Goal: Task Accomplishment & Management: Manage account settings

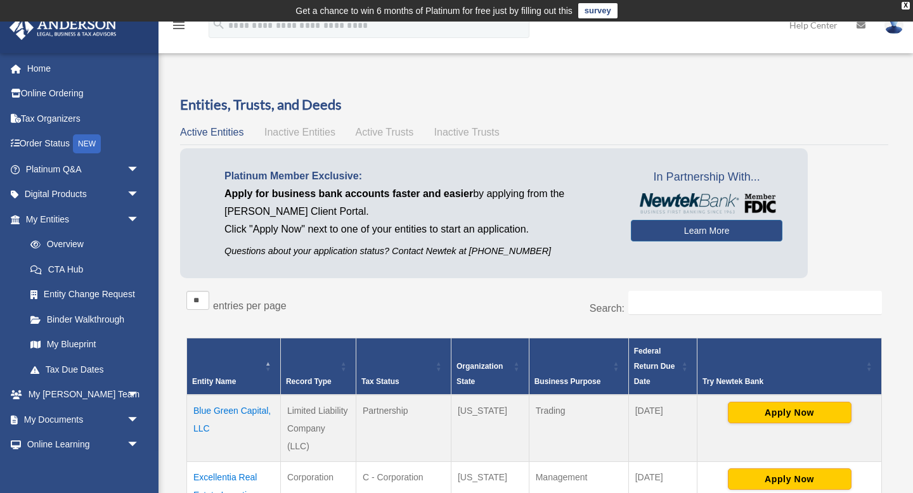
scroll to position [157, 0]
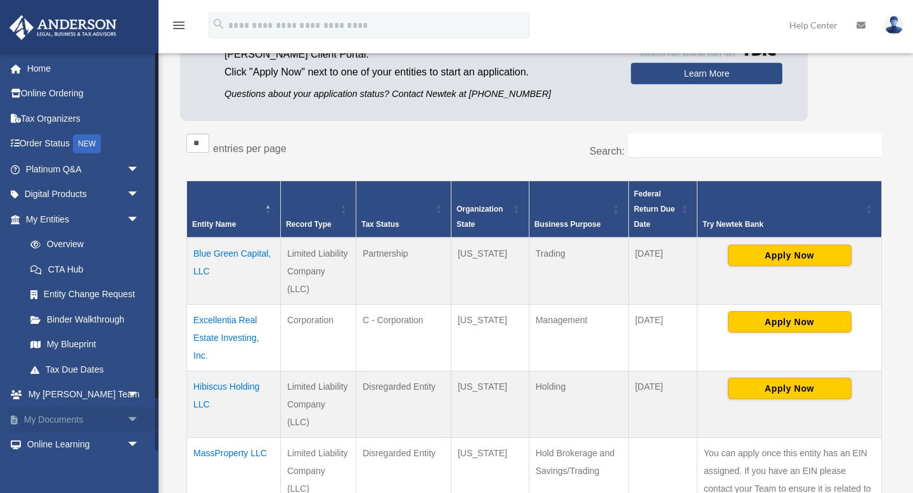
click at [66, 416] on link "My Documents arrow_drop_down" at bounding box center [84, 419] width 150 height 25
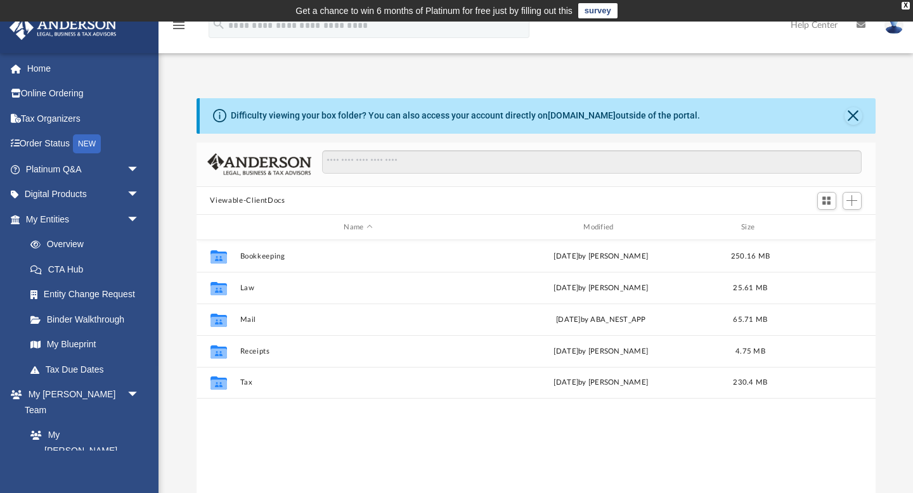
scroll to position [288, 679]
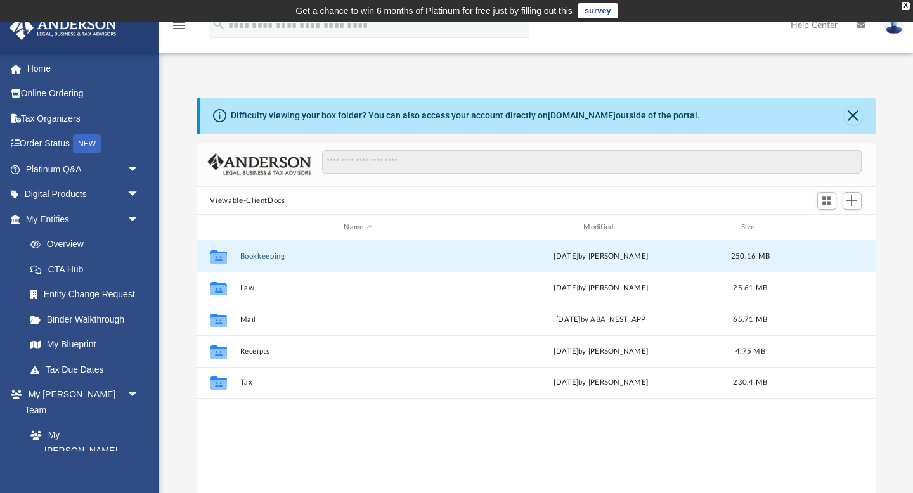
click at [251, 252] on button "Bookkeeping" at bounding box center [358, 256] width 237 height 8
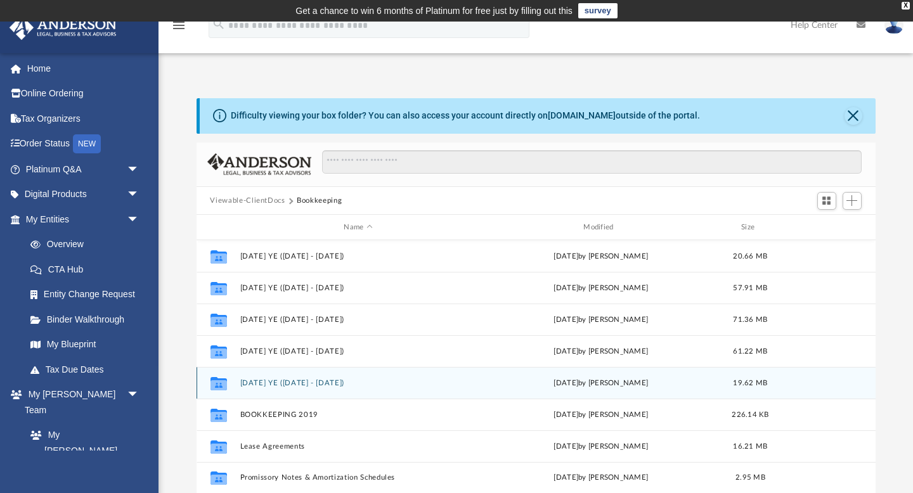
click at [252, 384] on button "[DATE] YE ([DATE] - [DATE])" at bounding box center [358, 383] width 237 height 8
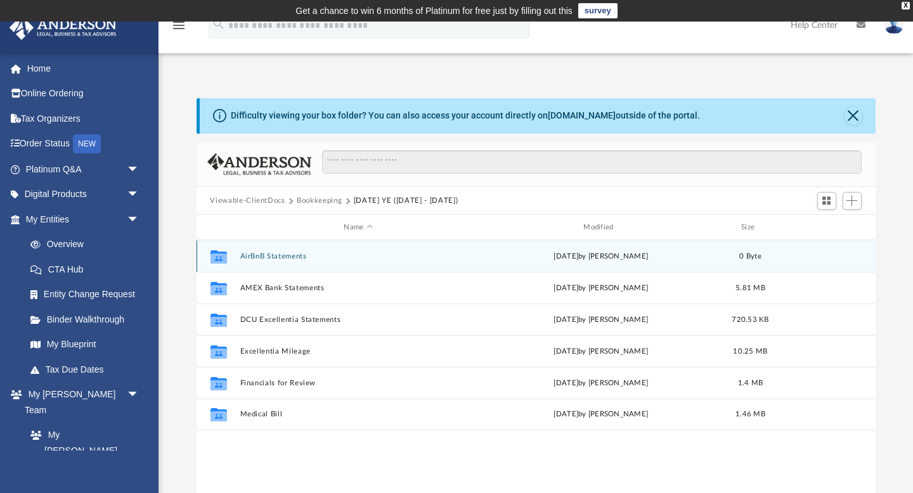
click at [264, 255] on button "AirBnB Statements" at bounding box center [358, 256] width 237 height 8
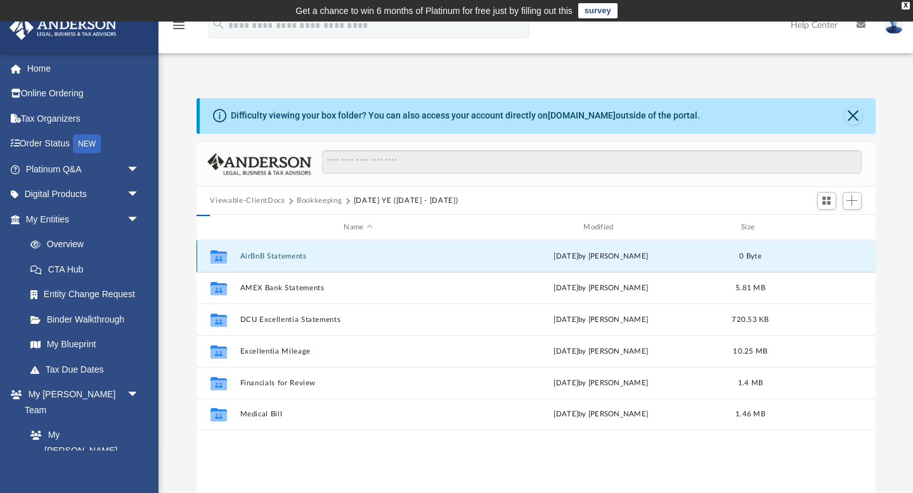
click at [264, 255] on button "AirBnB Statements" at bounding box center [358, 256] width 237 height 8
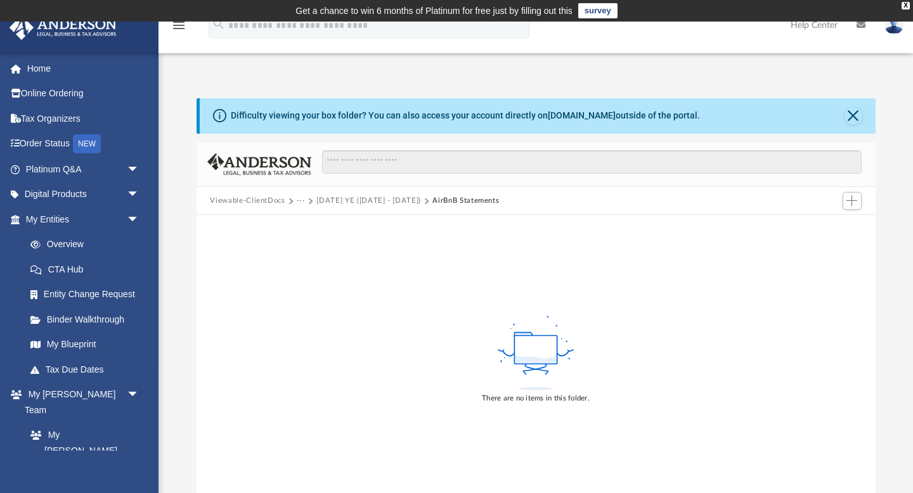
click at [342, 202] on button "[DATE] YE ([DATE] - [DATE])" at bounding box center [368, 200] width 105 height 11
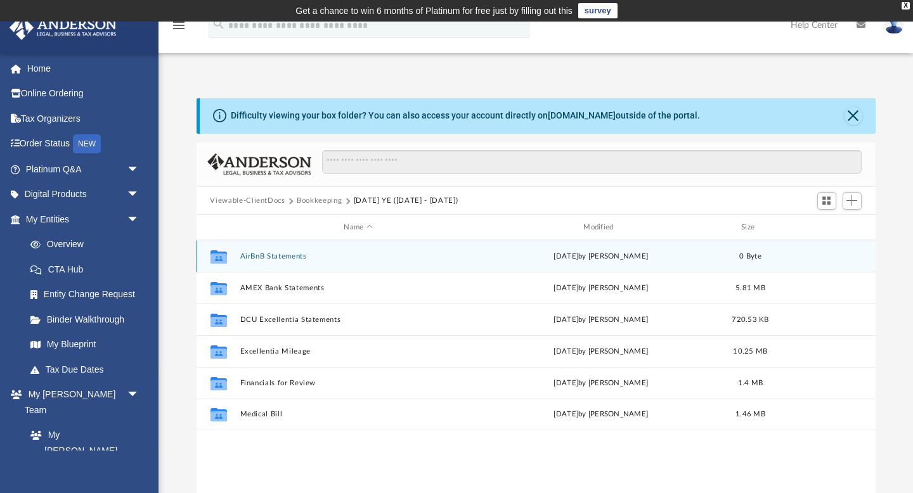
click at [261, 257] on button "AirBnB Statements" at bounding box center [358, 256] width 237 height 8
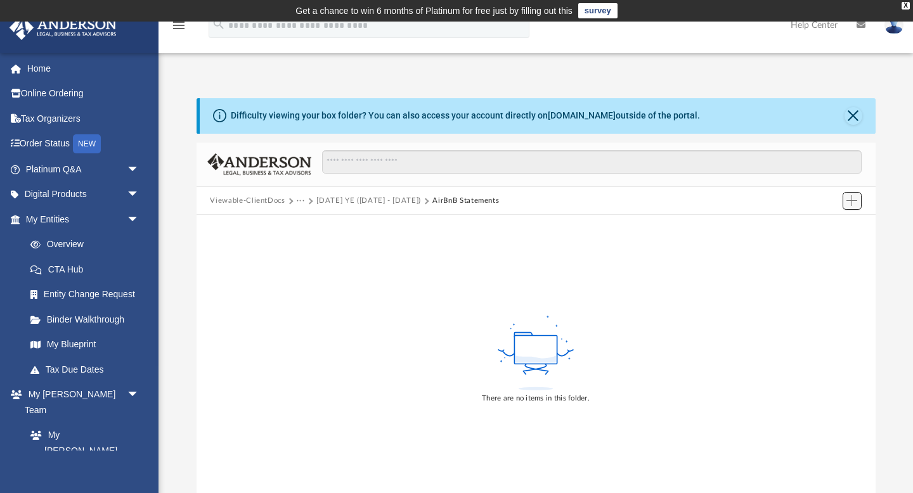
click at [854, 201] on span "Add" at bounding box center [851, 200] width 11 height 11
click at [828, 226] on li "Upload" at bounding box center [833, 225] width 41 height 13
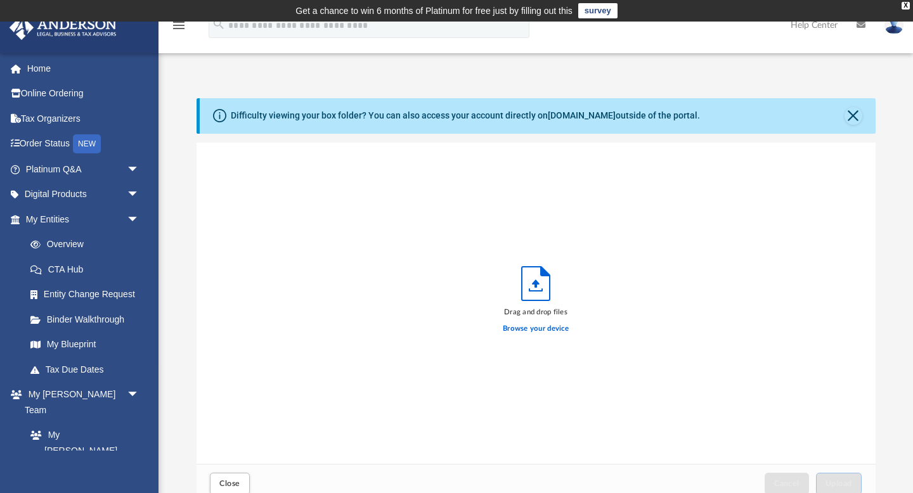
scroll to position [321, 679]
click at [547, 329] on label "Browse your device" at bounding box center [536, 328] width 66 height 11
click at [0, 0] on input "Browse your device" at bounding box center [0, 0] width 0 height 0
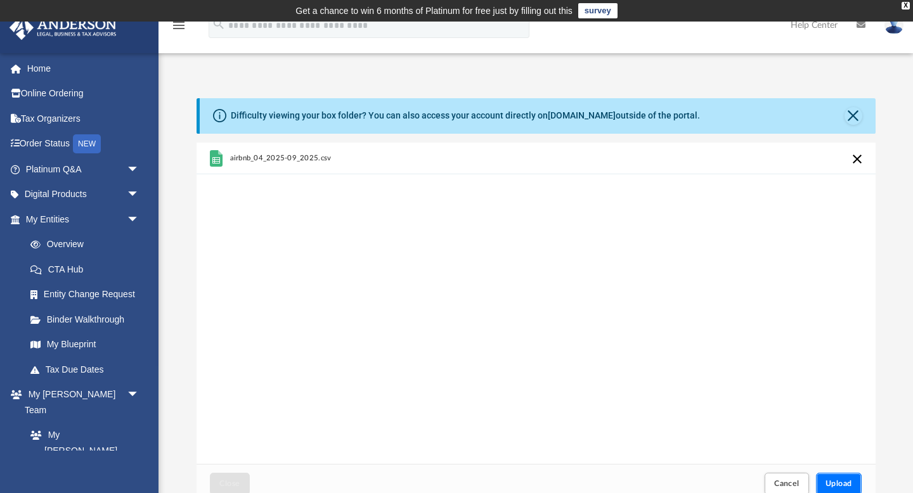
click at [842, 485] on span "Upload" at bounding box center [838, 484] width 27 height 8
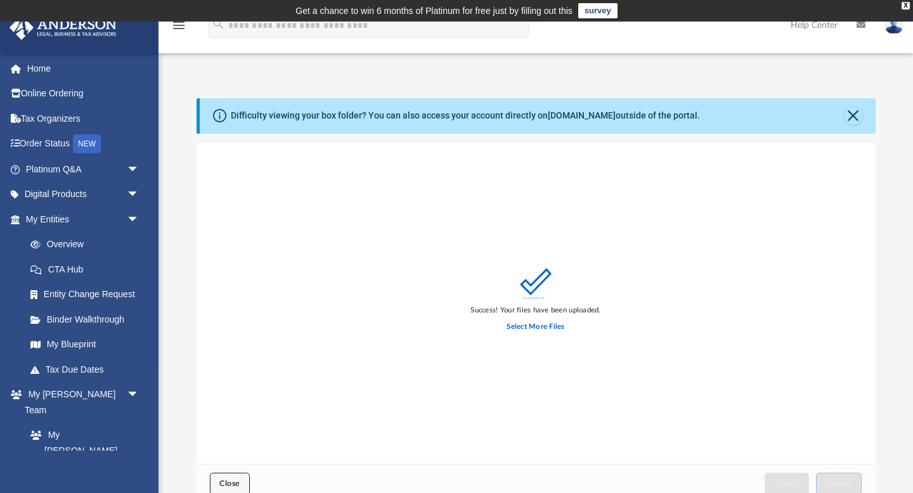
click at [228, 483] on span "Close" at bounding box center [229, 484] width 20 height 8
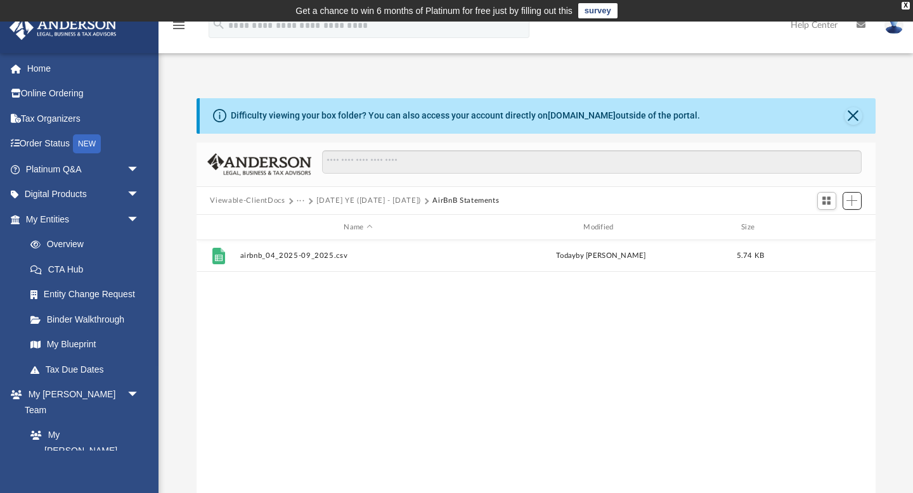
scroll to position [288, 679]
click at [365, 201] on button "[DATE] YE ([DATE] - [DATE])" at bounding box center [368, 200] width 105 height 11
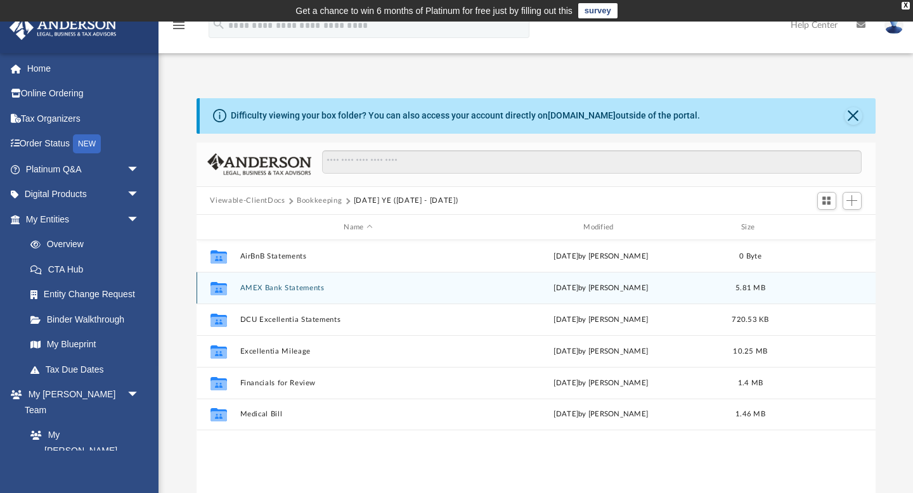
click at [276, 286] on button "AMEX Bank Statements" at bounding box center [358, 288] width 237 height 8
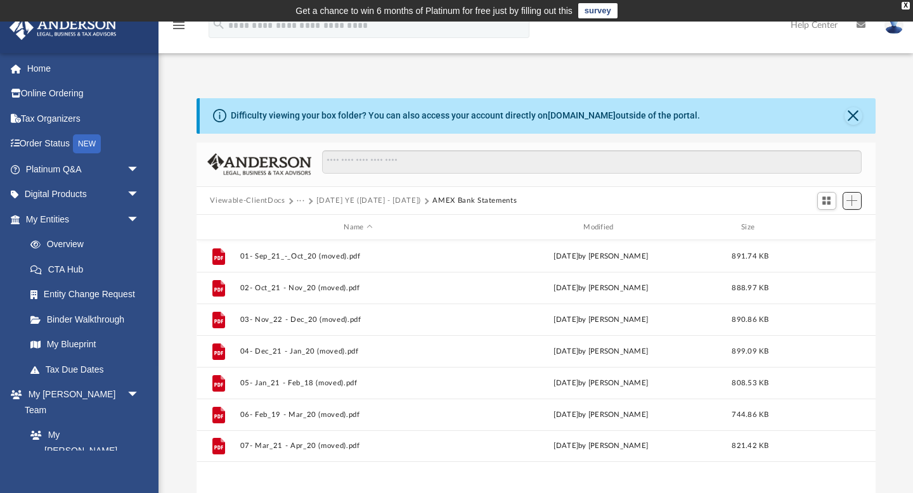
click at [856, 199] on span "Add" at bounding box center [851, 200] width 11 height 11
click at [825, 226] on li "Upload" at bounding box center [833, 225] width 41 height 13
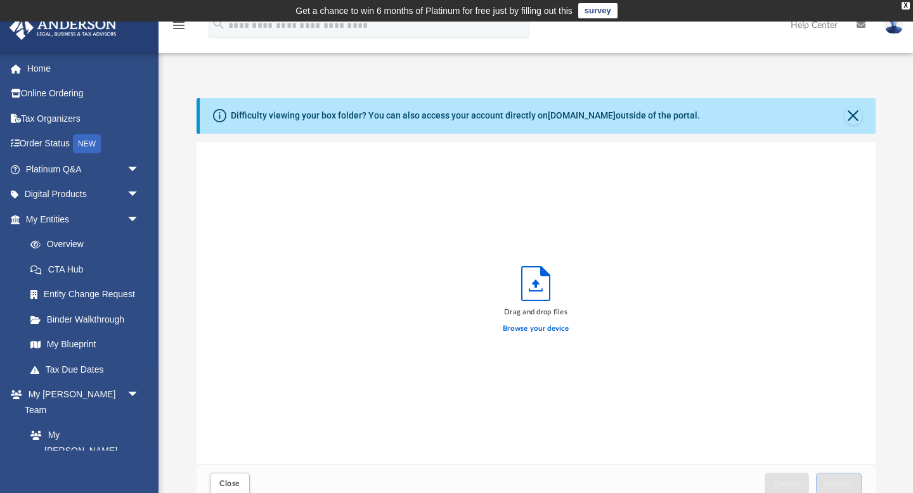
scroll to position [321, 679]
click at [534, 329] on label "Browse your device" at bounding box center [536, 328] width 66 height 11
click at [0, 0] on input "Browse your device" at bounding box center [0, 0] width 0 height 0
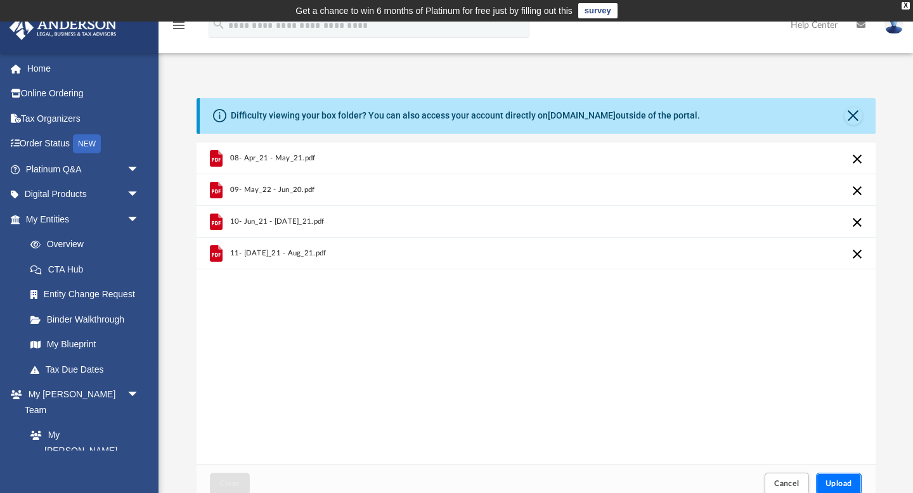
click at [842, 482] on span "Upload" at bounding box center [838, 484] width 27 height 8
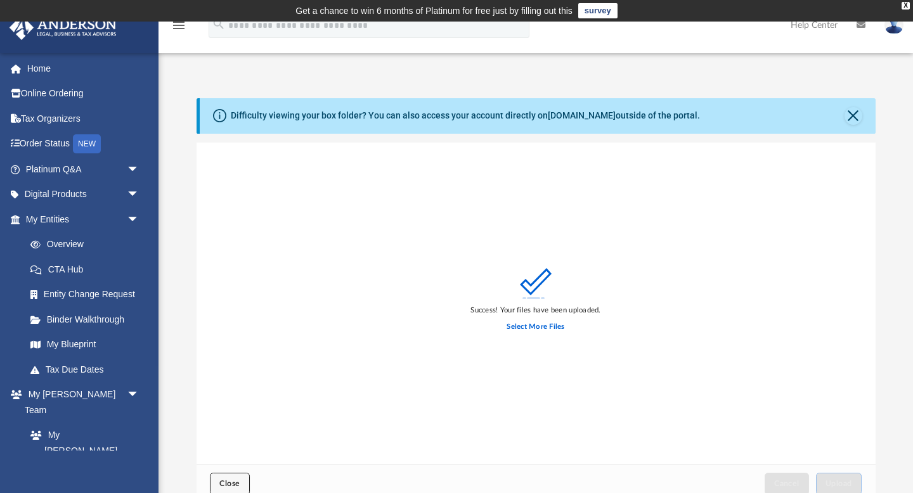
click at [231, 485] on span "Close" at bounding box center [229, 484] width 20 height 8
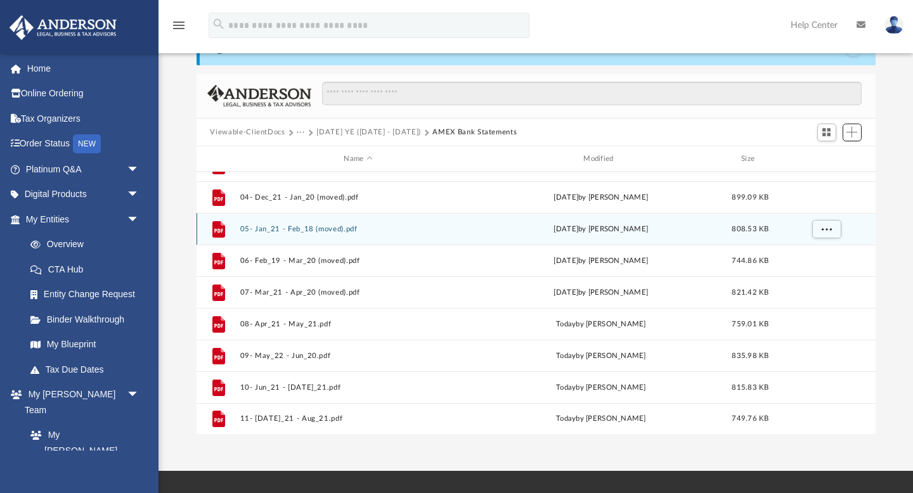
scroll to position [0, 0]
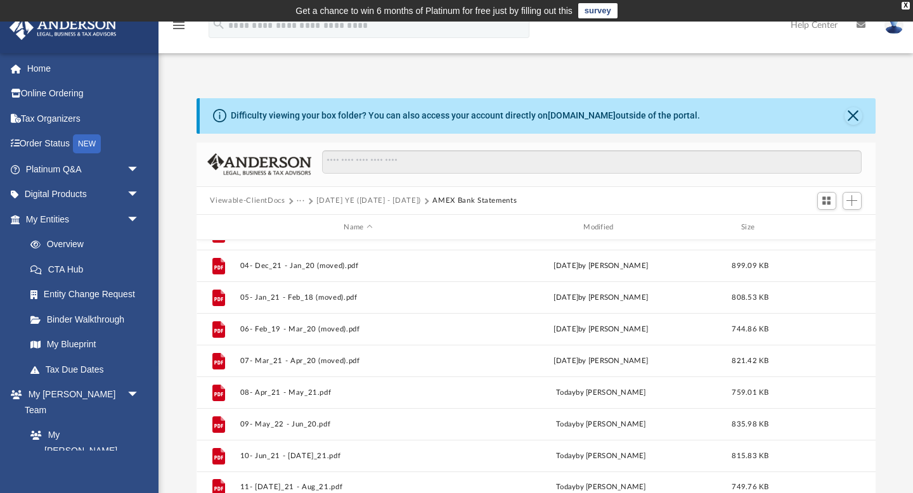
click at [371, 200] on button "[DATE] YE ([DATE] - [DATE])" at bounding box center [368, 200] width 105 height 11
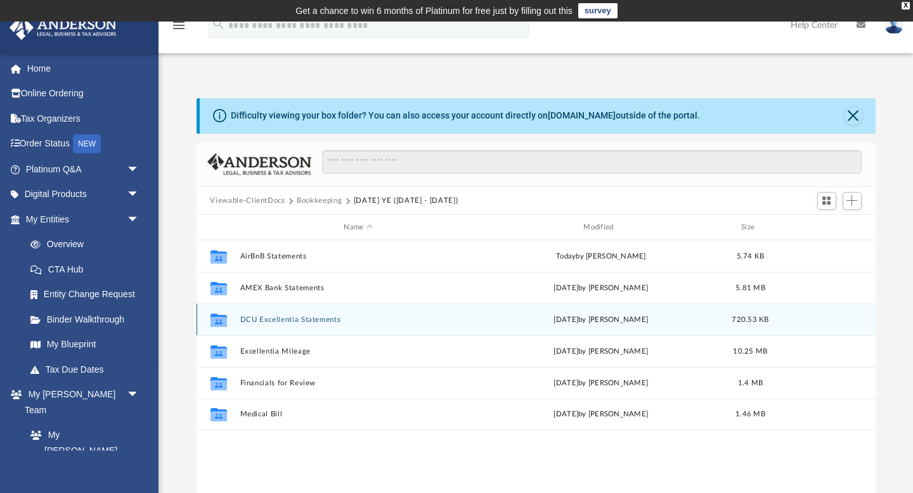
click at [285, 318] on button "DCU Excellentia Statements" at bounding box center [358, 320] width 237 height 8
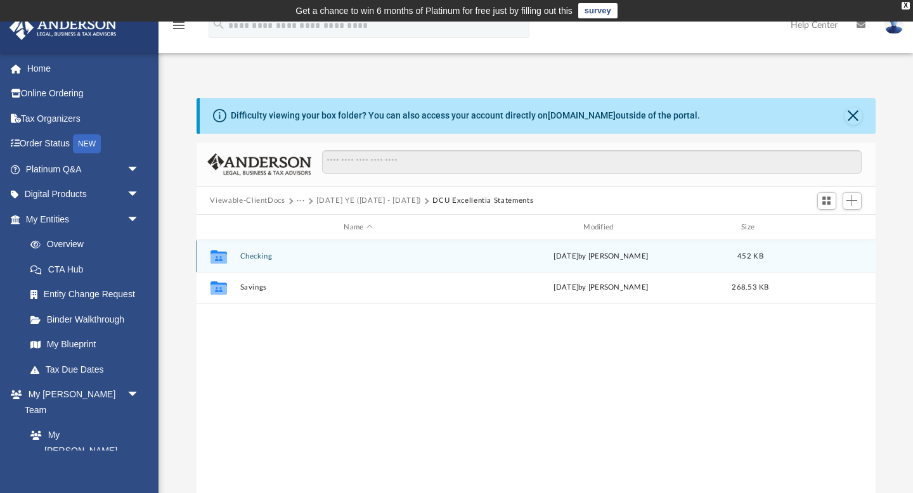
click at [256, 254] on button "Checking" at bounding box center [358, 256] width 237 height 8
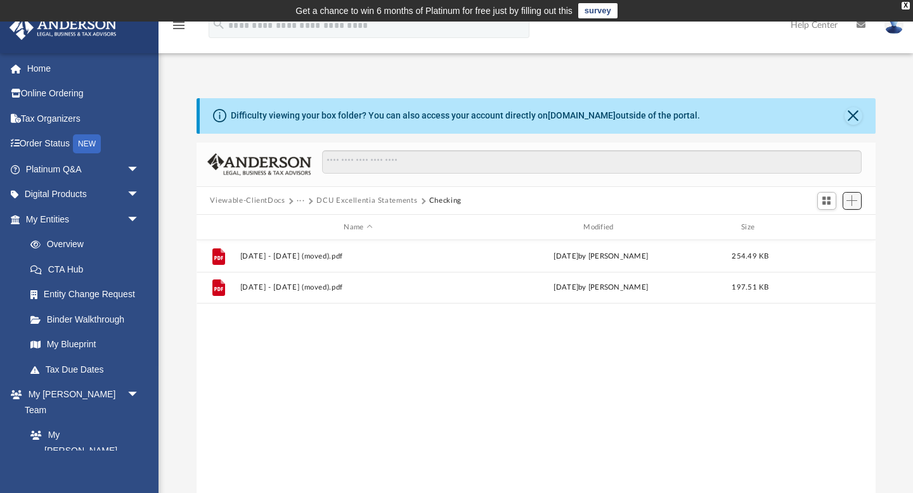
click at [854, 200] on span "Add" at bounding box center [851, 200] width 11 height 11
click at [832, 228] on li "Upload" at bounding box center [833, 225] width 41 height 13
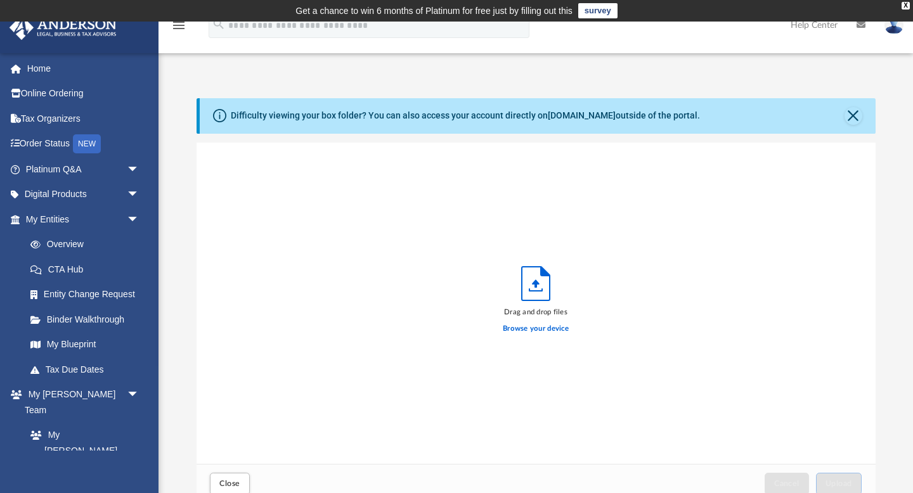
scroll to position [321, 679]
click at [540, 330] on label "Browse your device" at bounding box center [536, 328] width 66 height 11
click at [0, 0] on input "Browse your device" at bounding box center [0, 0] width 0 height 0
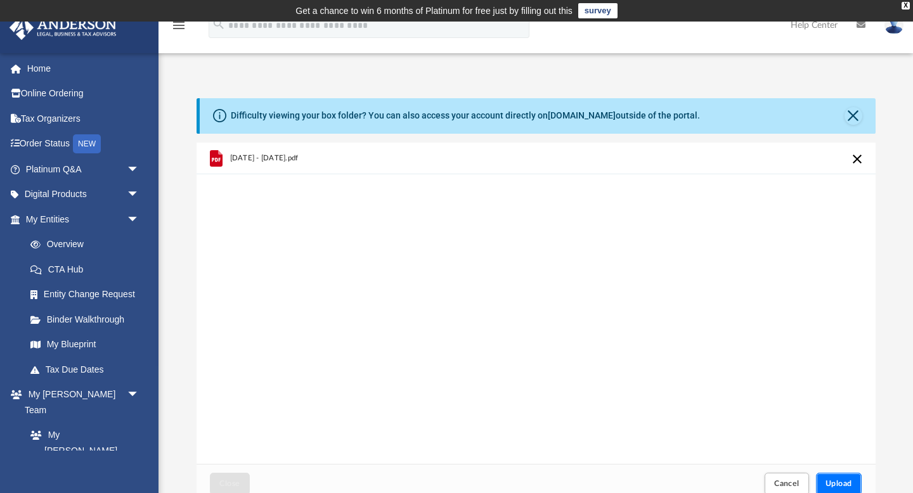
click at [839, 484] on span "Upload" at bounding box center [838, 484] width 27 height 8
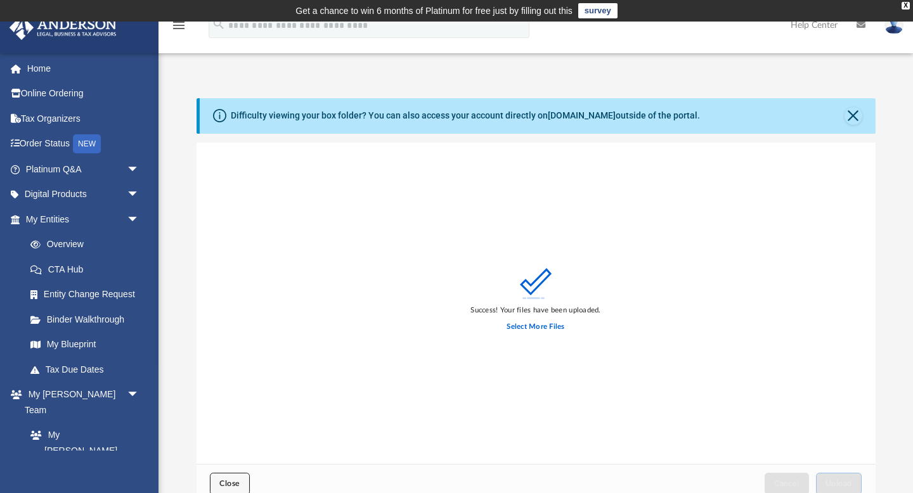
click at [228, 480] on span "Close" at bounding box center [229, 484] width 20 height 8
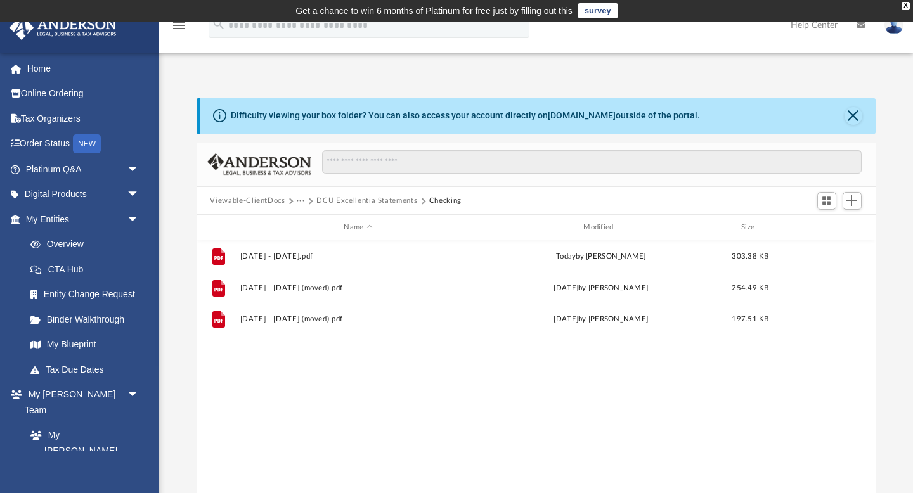
click at [347, 202] on button "DCU Excellentia Statements" at bounding box center [366, 200] width 101 height 11
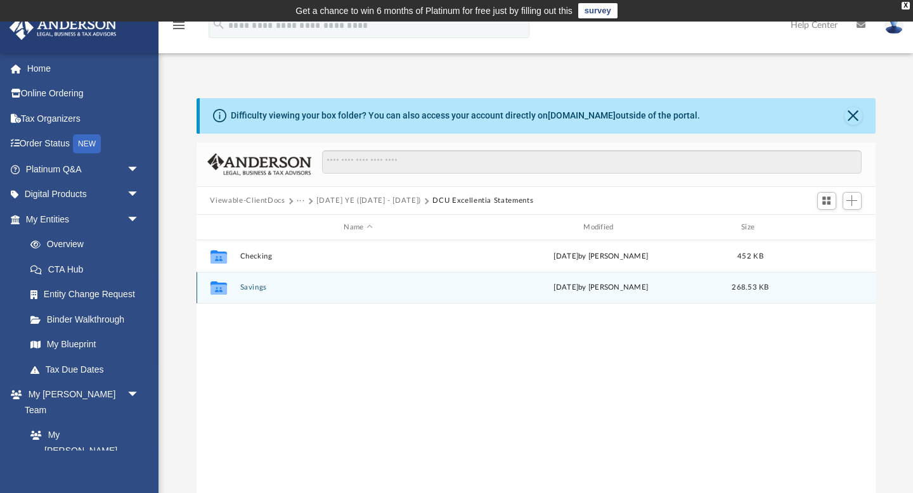
click at [266, 290] on button "Savings" at bounding box center [358, 288] width 237 height 8
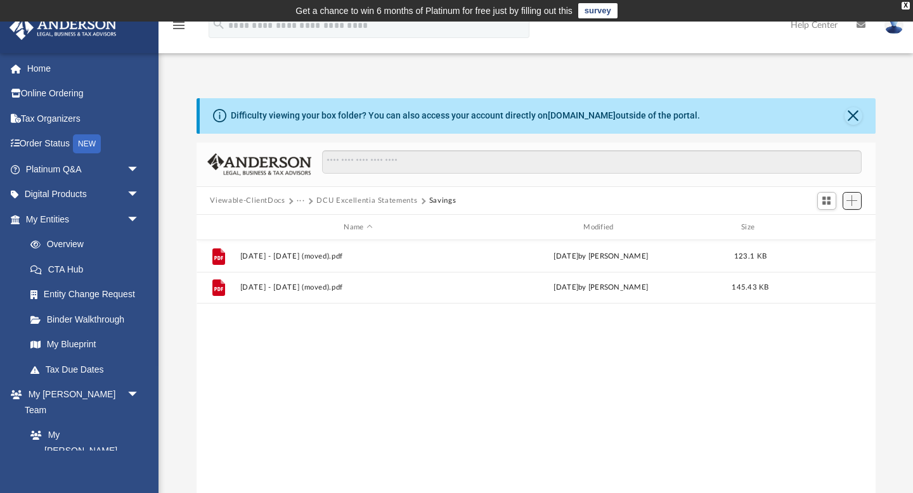
click at [851, 202] on span "Add" at bounding box center [851, 200] width 11 height 11
click at [831, 223] on li "Upload" at bounding box center [833, 225] width 41 height 13
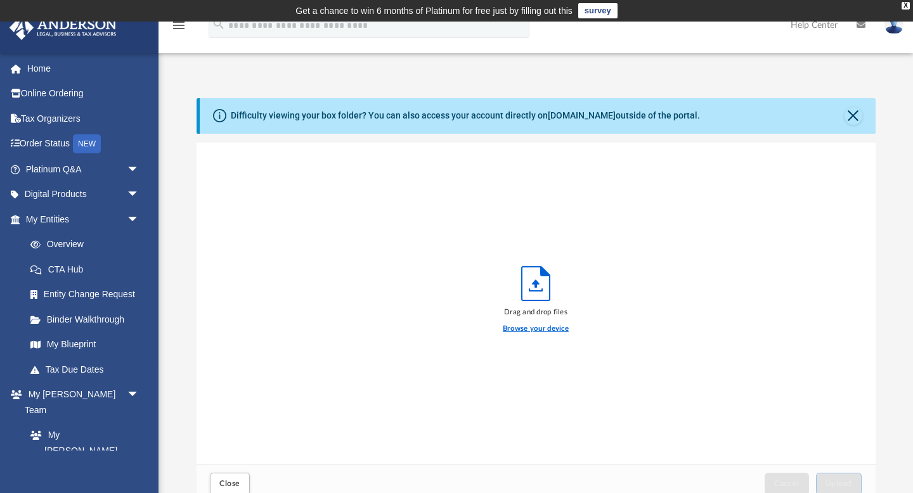
click at [535, 327] on label "Browse your device" at bounding box center [536, 328] width 66 height 11
click at [0, 0] on input "Browse your device" at bounding box center [0, 0] width 0 height 0
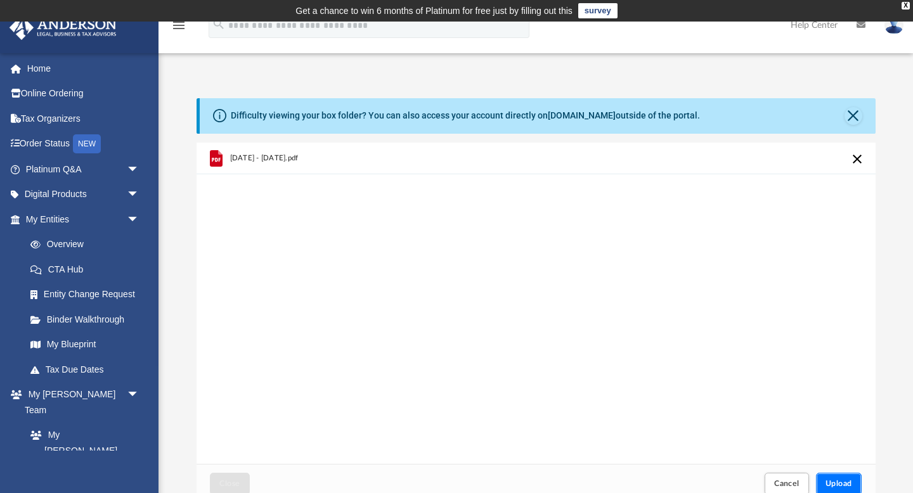
click at [840, 483] on span "Upload" at bounding box center [838, 484] width 27 height 8
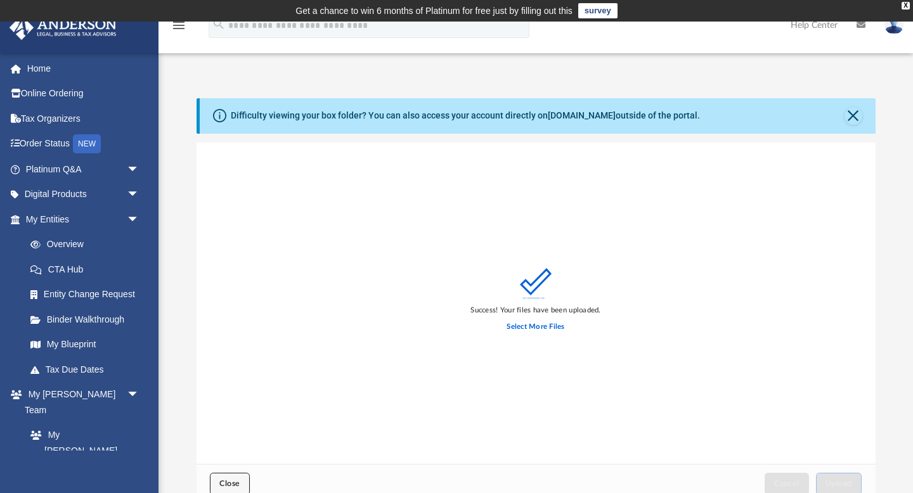
click at [226, 483] on span "Close" at bounding box center [229, 484] width 20 height 8
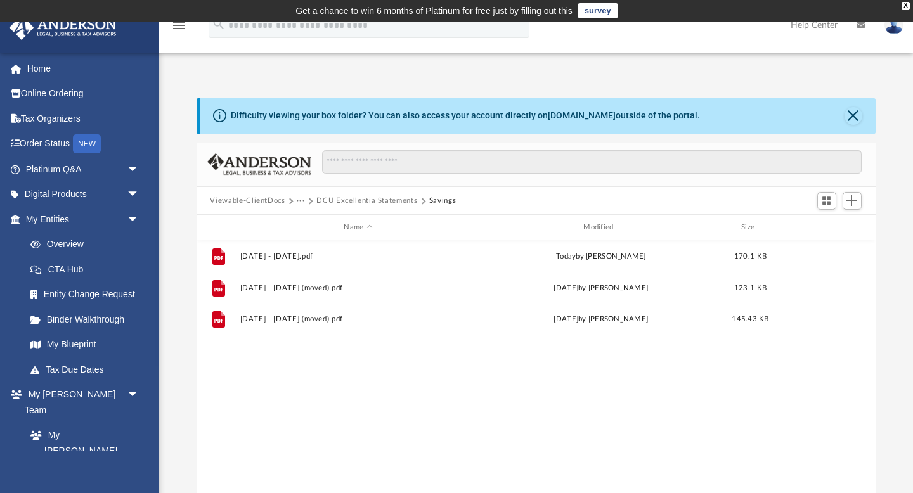
click at [339, 203] on button "DCU Excellentia Statements" at bounding box center [366, 200] width 101 height 11
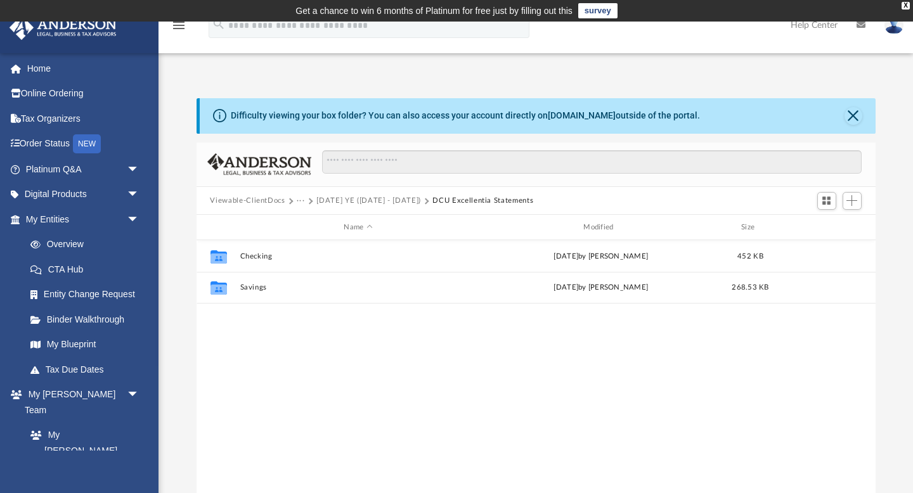
click at [339, 202] on button "[DATE] YE ([DATE] - [DATE])" at bounding box center [368, 200] width 105 height 11
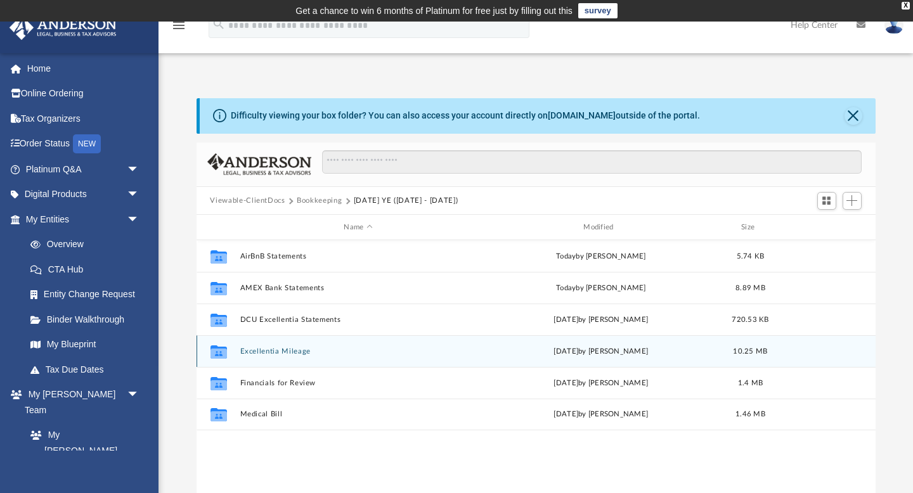
click at [268, 352] on button "Excellentia Mileage" at bounding box center [358, 351] width 237 height 8
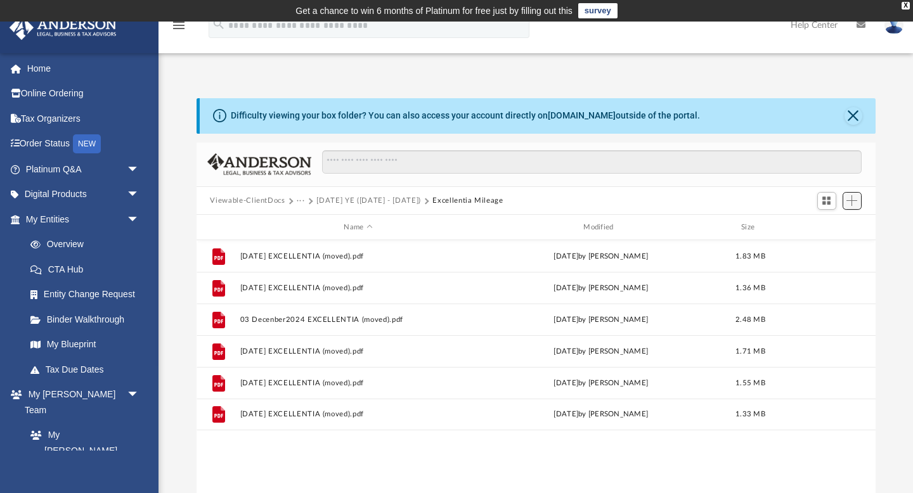
click at [855, 199] on span "Add" at bounding box center [851, 200] width 11 height 11
click at [829, 224] on li "Upload" at bounding box center [833, 225] width 41 height 13
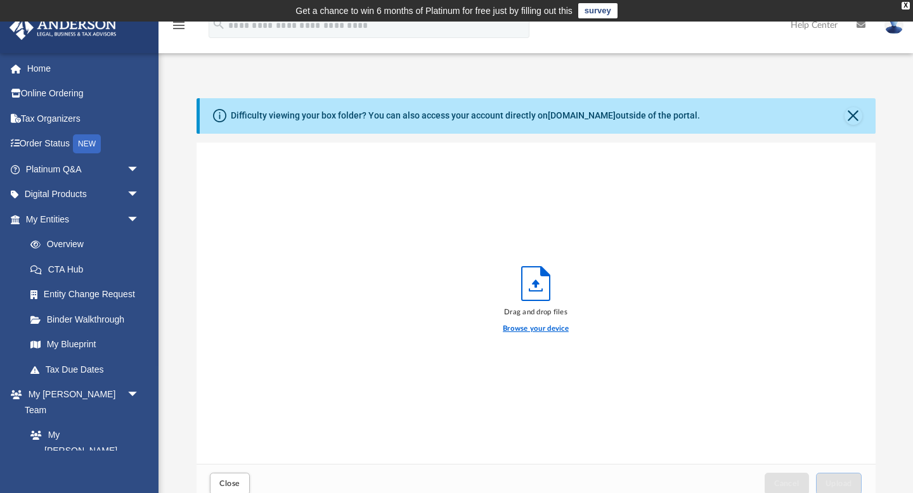
click at [534, 326] on label "Browse your device" at bounding box center [536, 328] width 66 height 11
click at [0, 0] on input "Browse your device" at bounding box center [0, 0] width 0 height 0
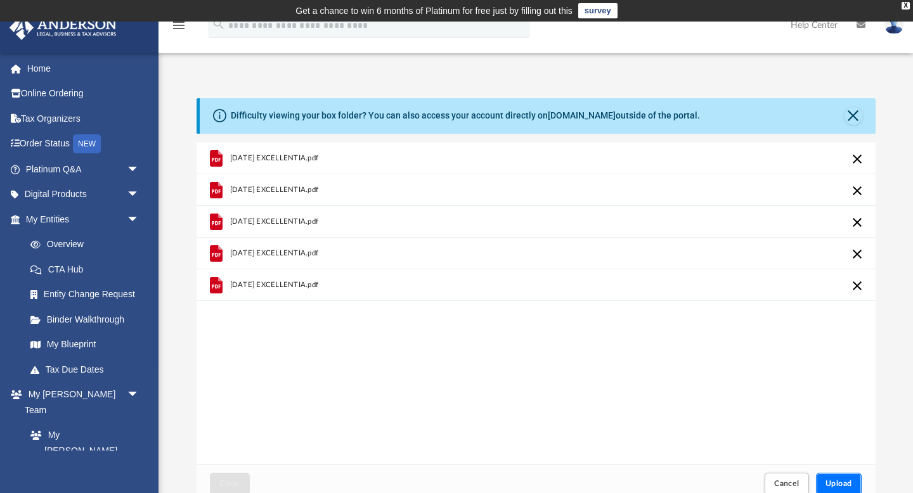
click at [835, 485] on span "Upload" at bounding box center [838, 484] width 27 height 8
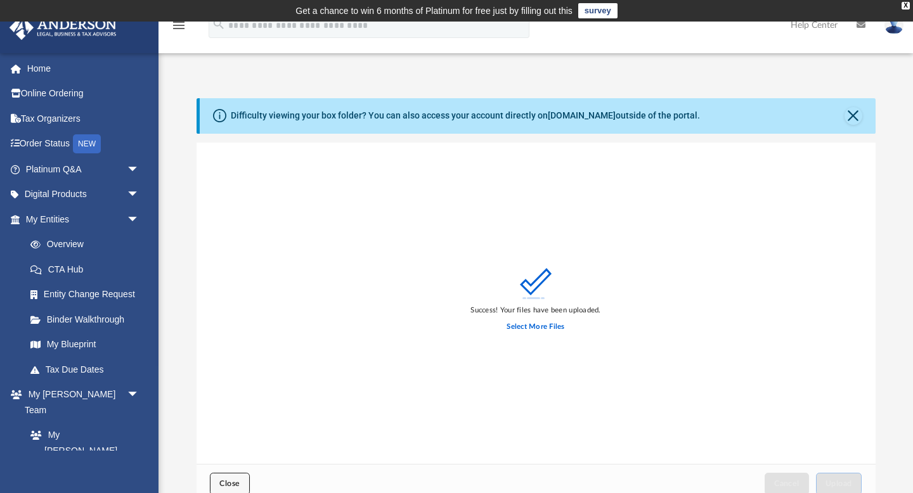
click at [225, 483] on span "Close" at bounding box center [229, 484] width 20 height 8
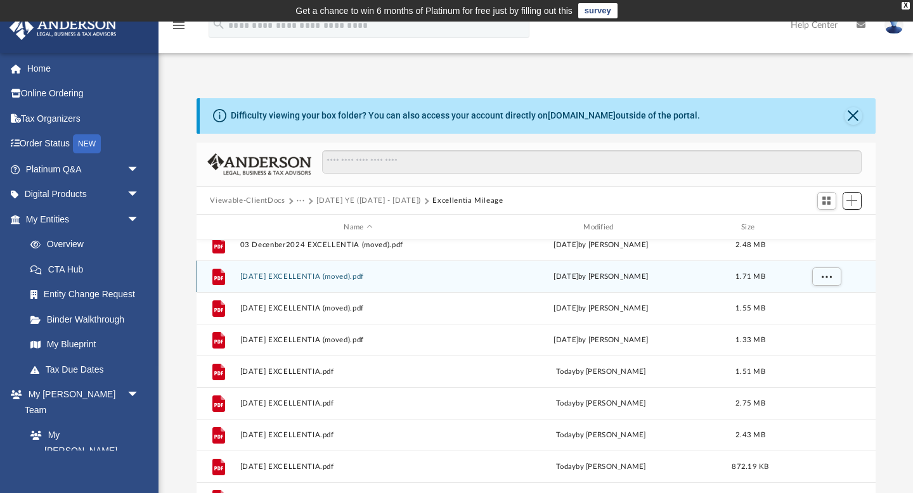
scroll to position [86, 0]
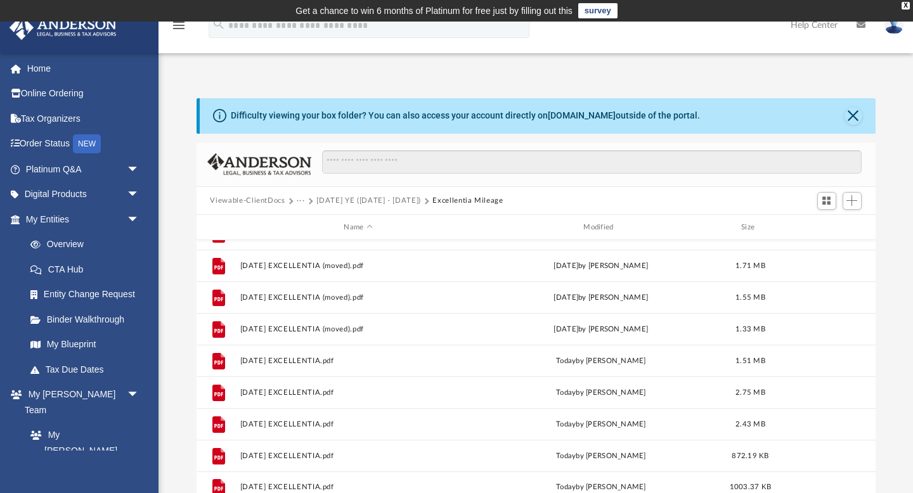
click at [358, 200] on button "[DATE] YE ([DATE] - [DATE])" at bounding box center [368, 200] width 105 height 11
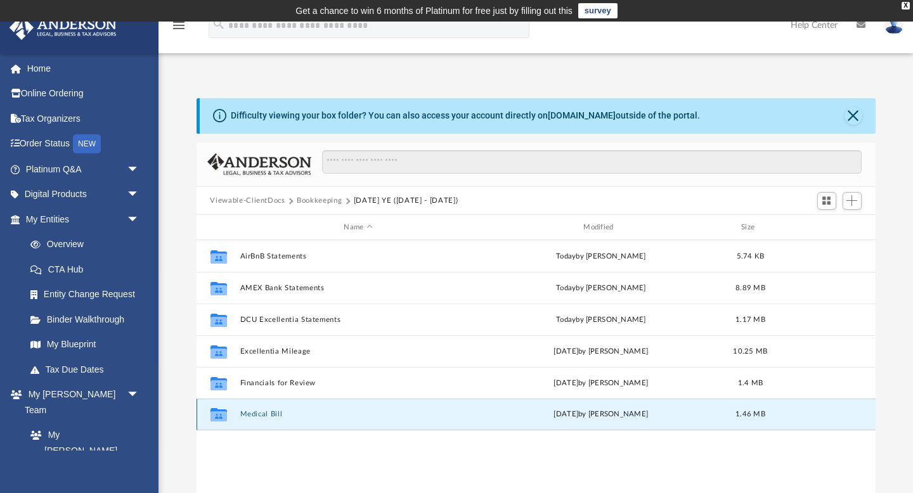
click at [260, 413] on button "Medical Bill" at bounding box center [358, 415] width 237 height 8
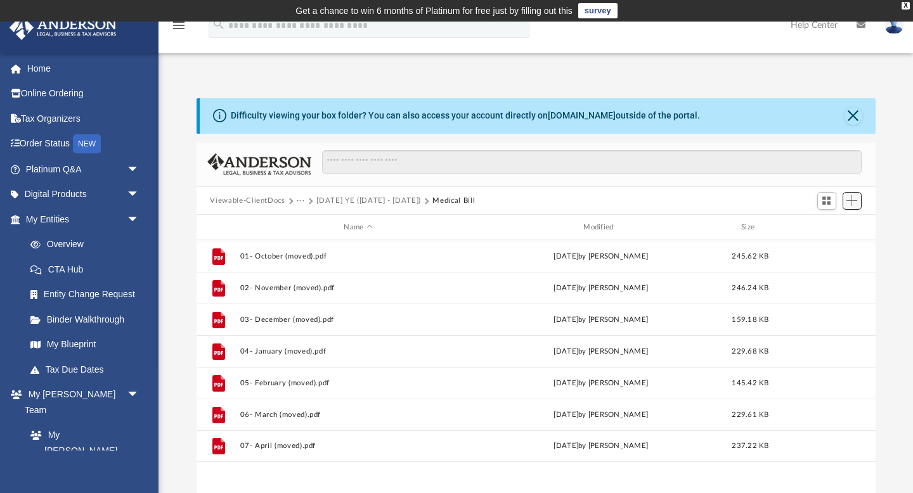
click at [853, 200] on span "Add" at bounding box center [851, 200] width 11 height 11
click at [829, 223] on li "Upload" at bounding box center [833, 225] width 41 height 13
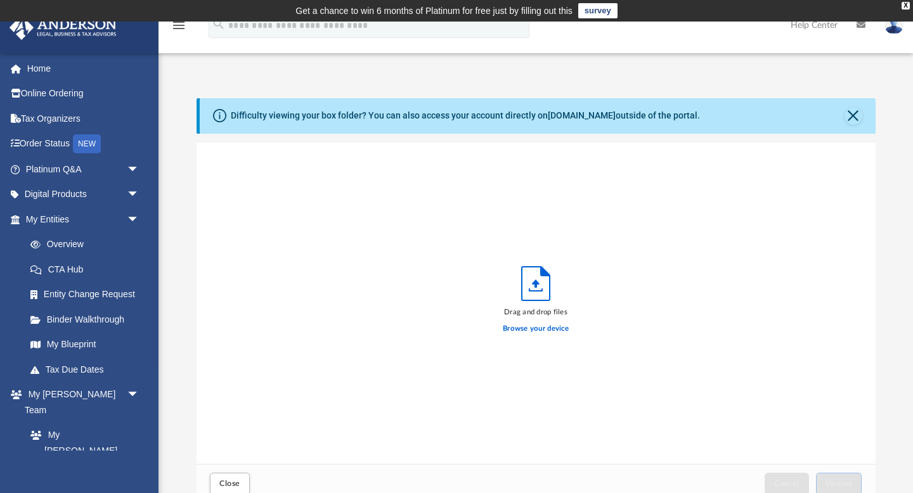
scroll to position [321, 679]
click at [535, 328] on label "Browse your device" at bounding box center [536, 328] width 66 height 11
click at [0, 0] on input "Browse your device" at bounding box center [0, 0] width 0 height 0
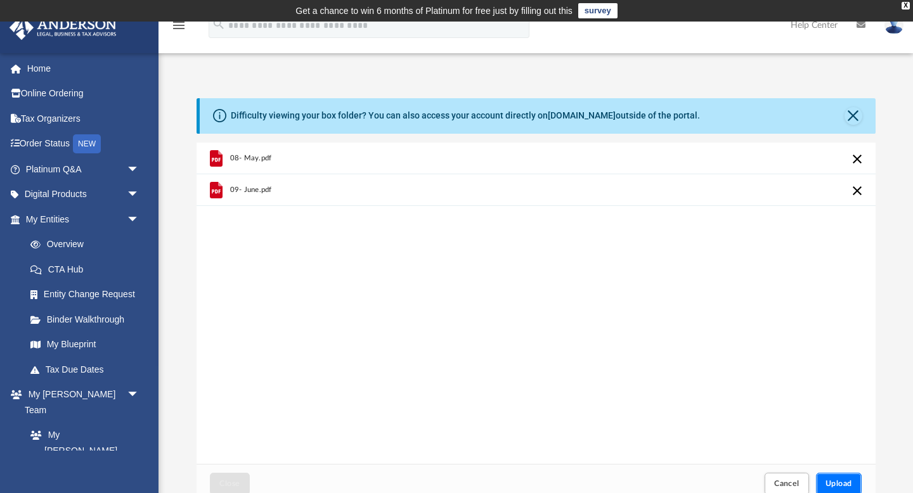
click at [839, 486] on span "Upload" at bounding box center [838, 484] width 27 height 8
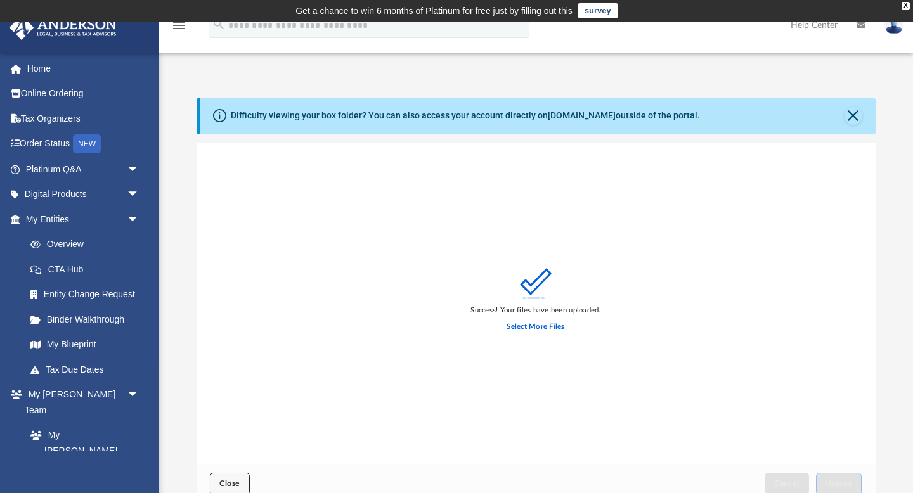
click at [228, 486] on span "Close" at bounding box center [229, 484] width 20 height 8
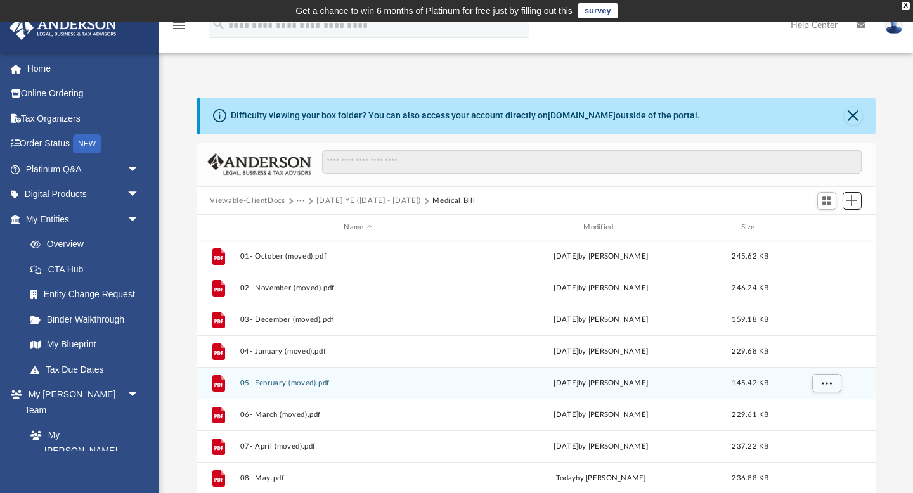
scroll to position [22, 0]
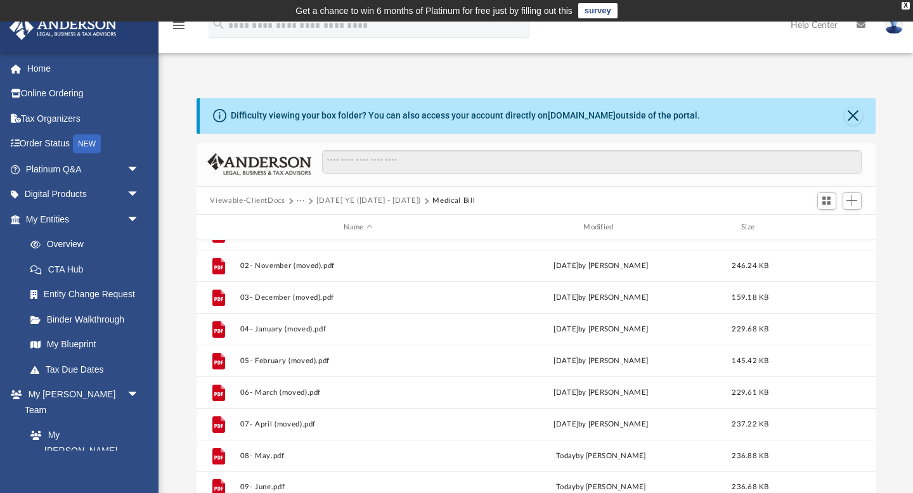
click at [356, 199] on button "[DATE] YE ([DATE] - [DATE])" at bounding box center [368, 200] width 105 height 11
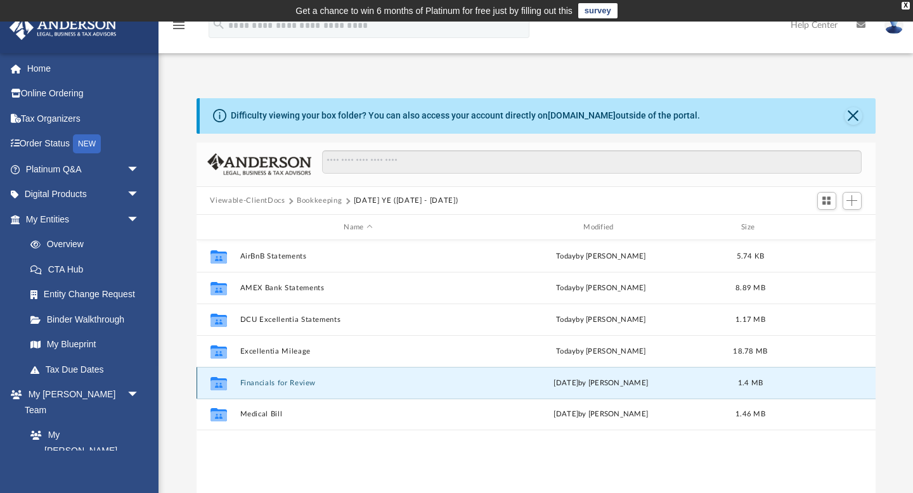
click at [264, 381] on button "Financials for Review" at bounding box center [358, 383] width 237 height 8
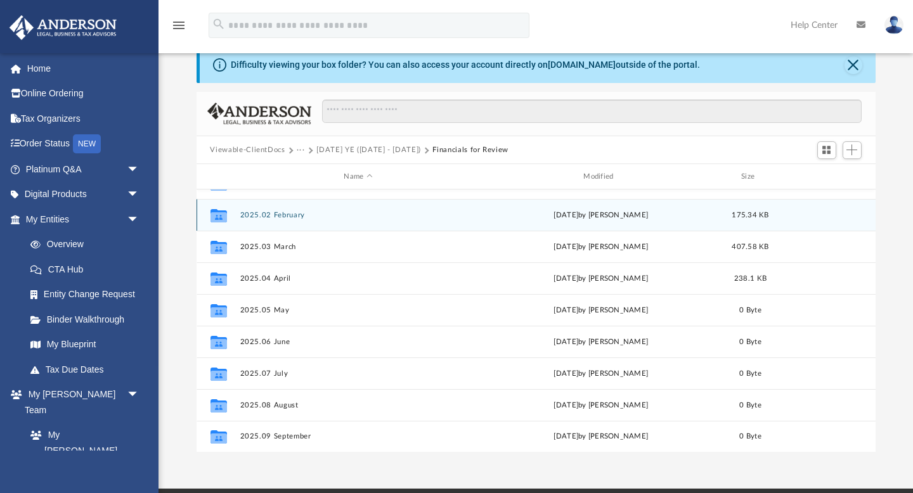
scroll to position [51, 0]
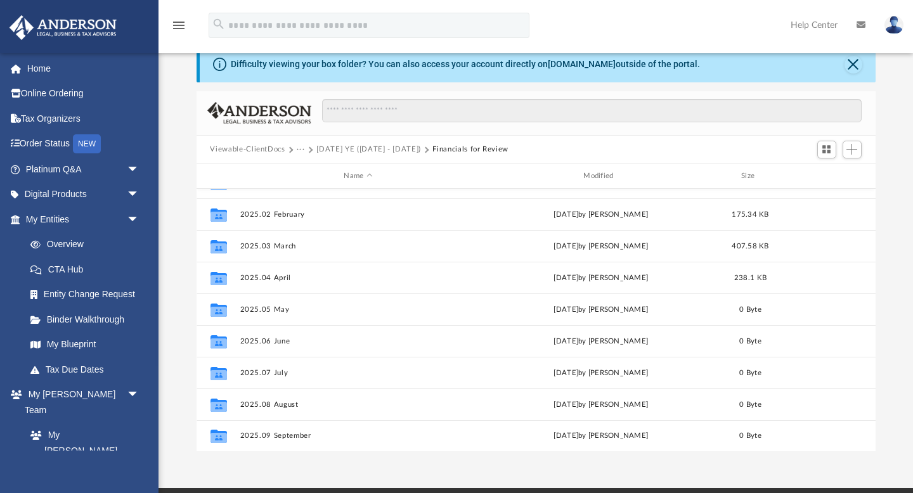
click at [350, 147] on button "[DATE] YE ([DATE] - [DATE])" at bounding box center [368, 149] width 105 height 11
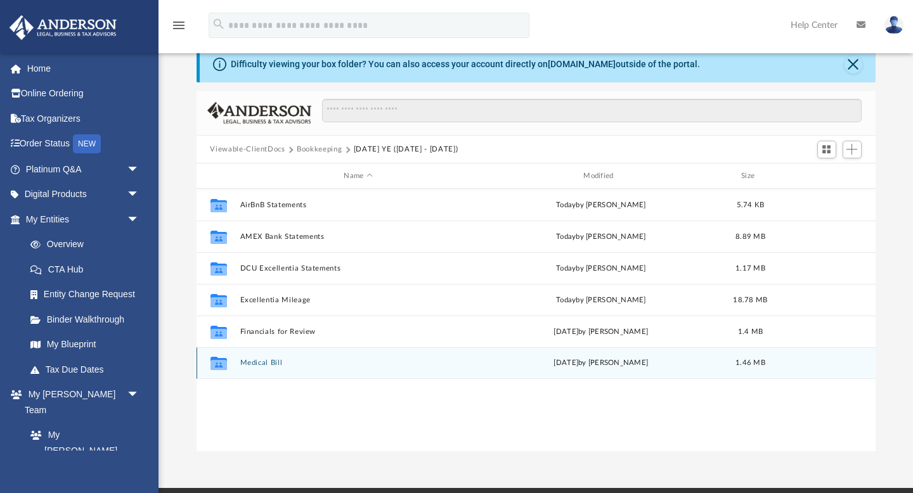
click at [254, 361] on button "Medical Bill" at bounding box center [358, 363] width 237 height 8
